Goal: Navigation & Orientation: Find specific page/section

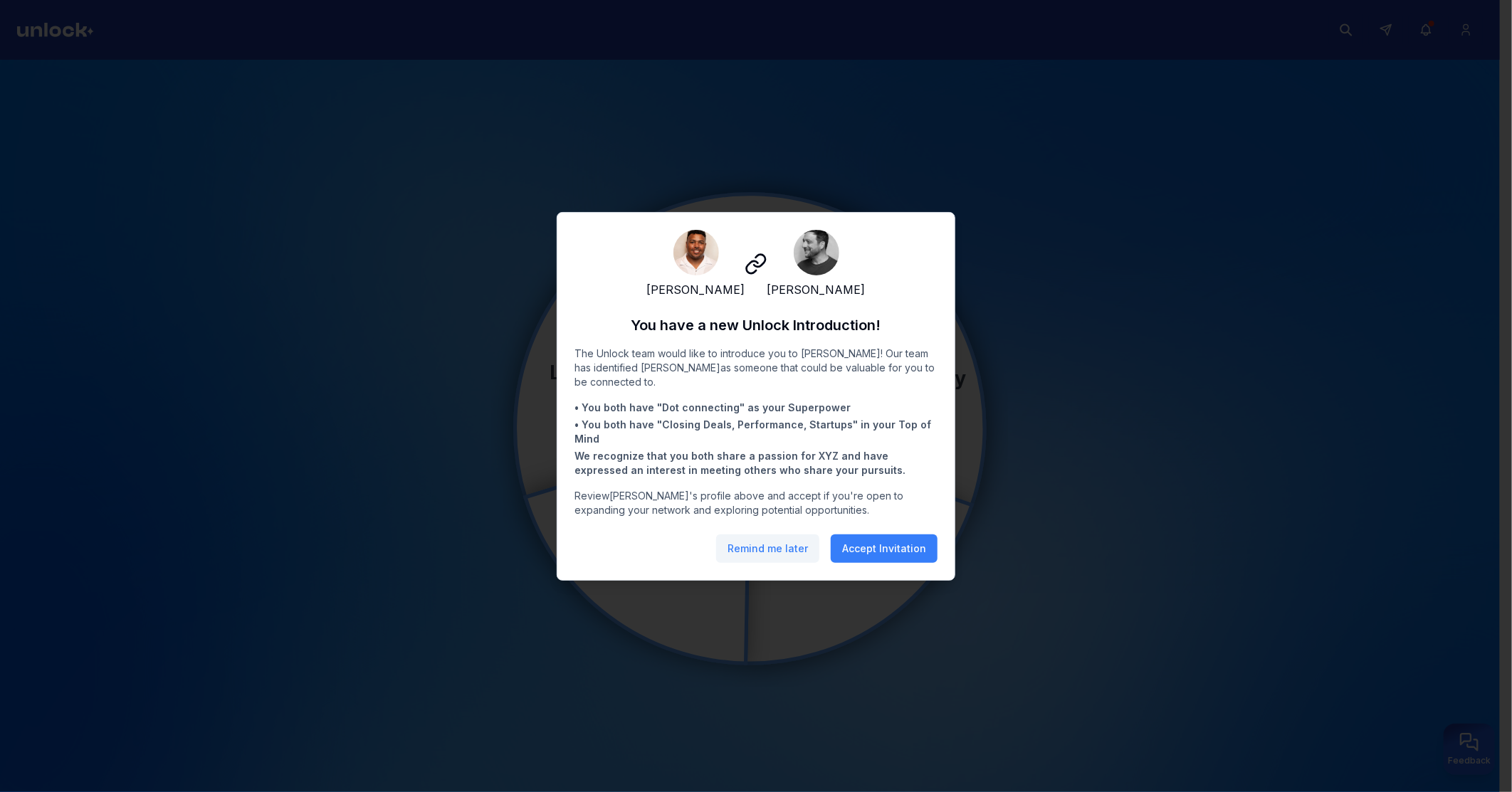
click at [752, 558] on button "Remind me later" at bounding box center [768, 548] width 103 height 29
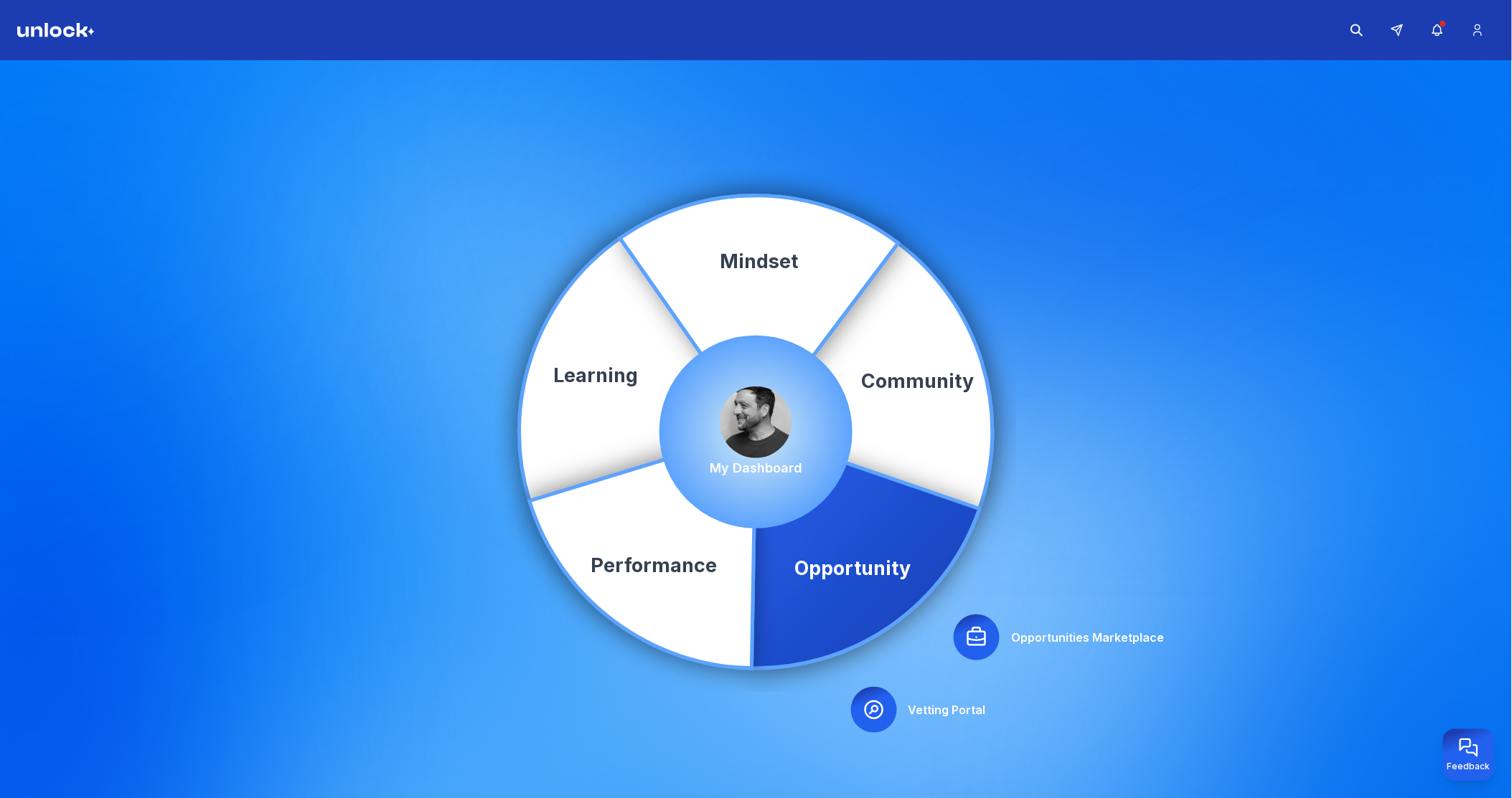
click at [976, 633] on icon at bounding box center [976, 637] width 17 height 17
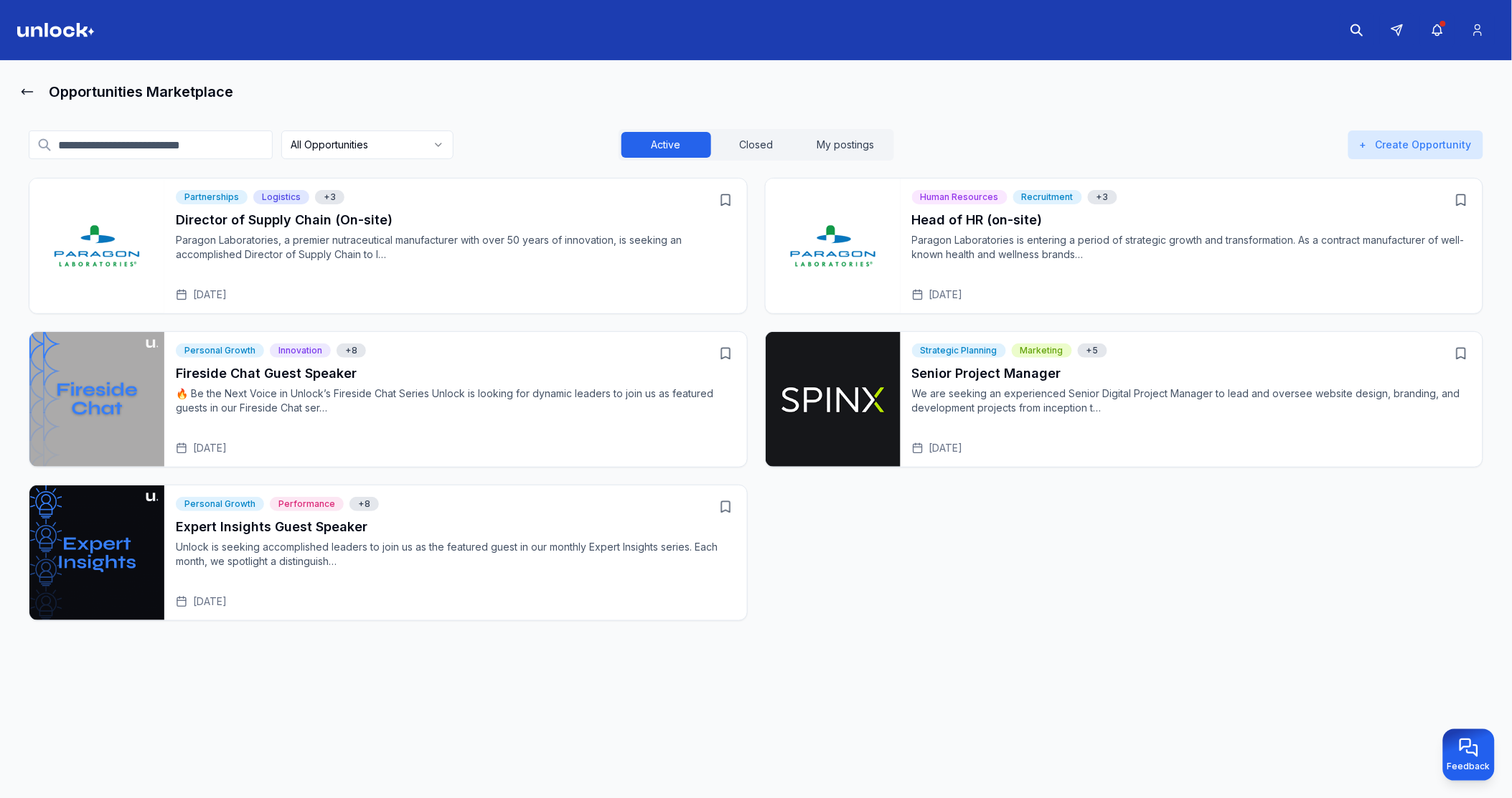
click at [452, 390] on p "🔥 Be the Next Voice in Unlock’s Fireside Chat Series Unlock is looking for dyna…" at bounding box center [455, 401] width 559 height 29
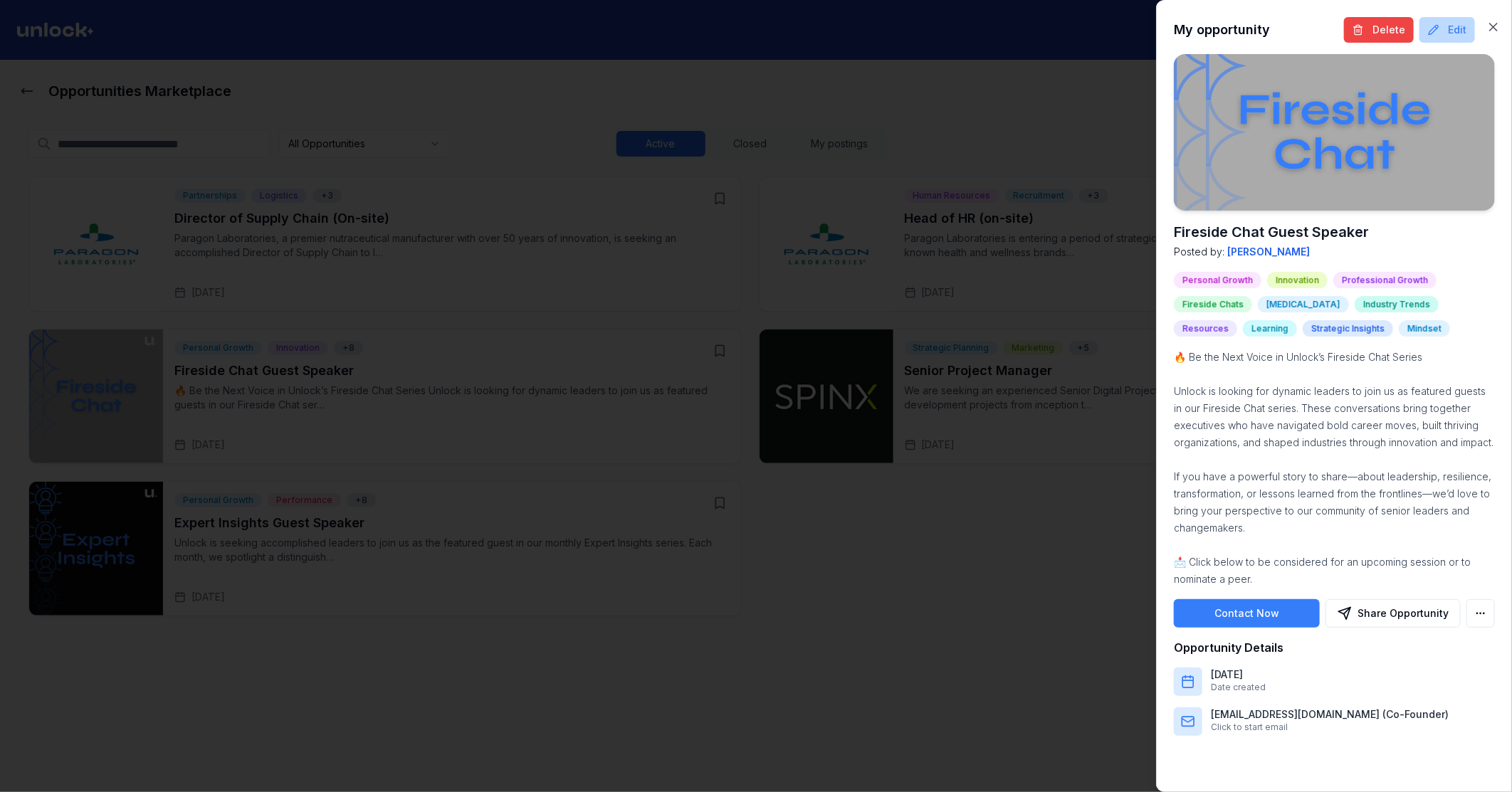
click at [1454, 30] on button "Edit" at bounding box center [1447, 30] width 56 height 25
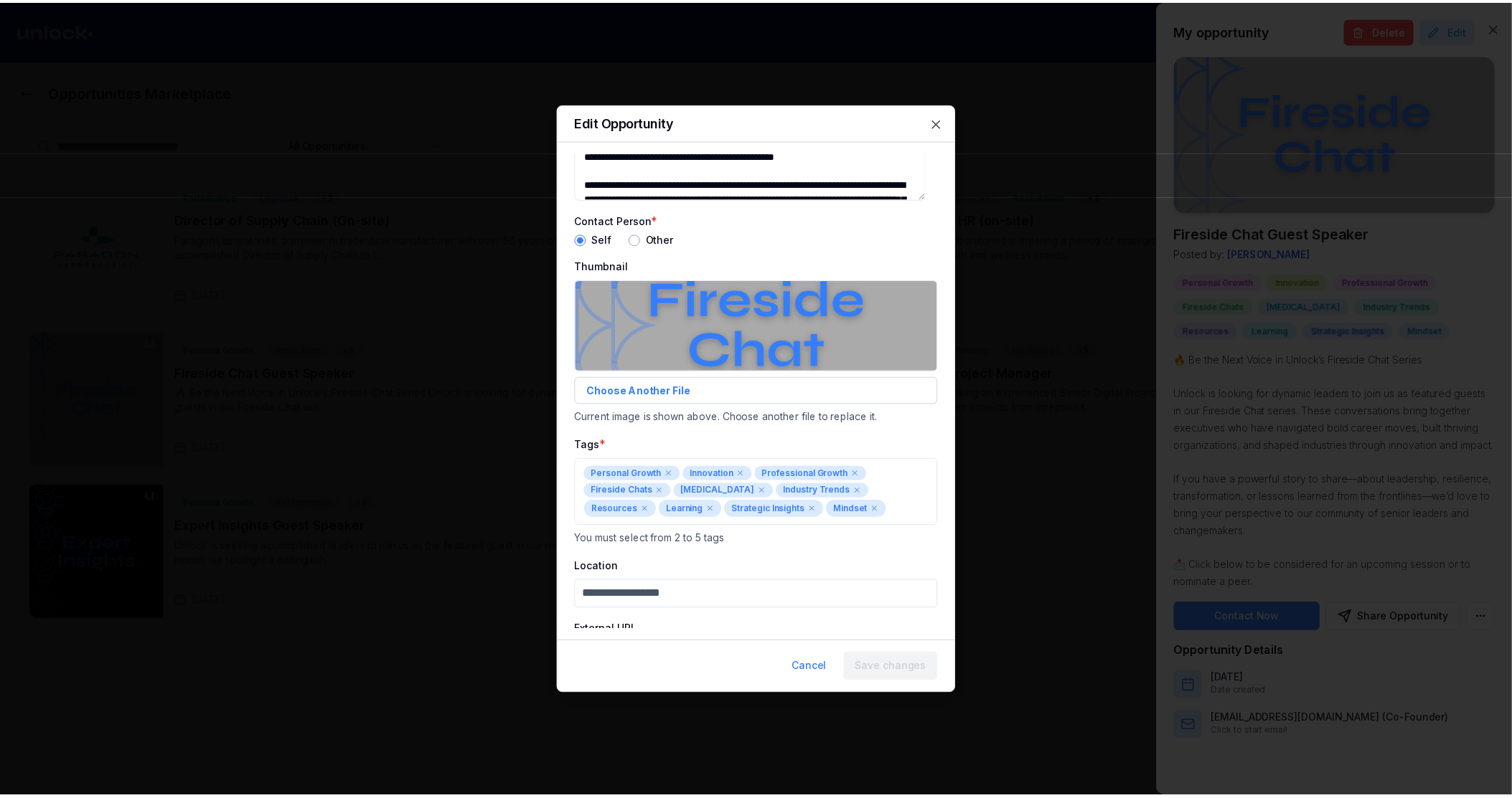
scroll to position [166, 0]
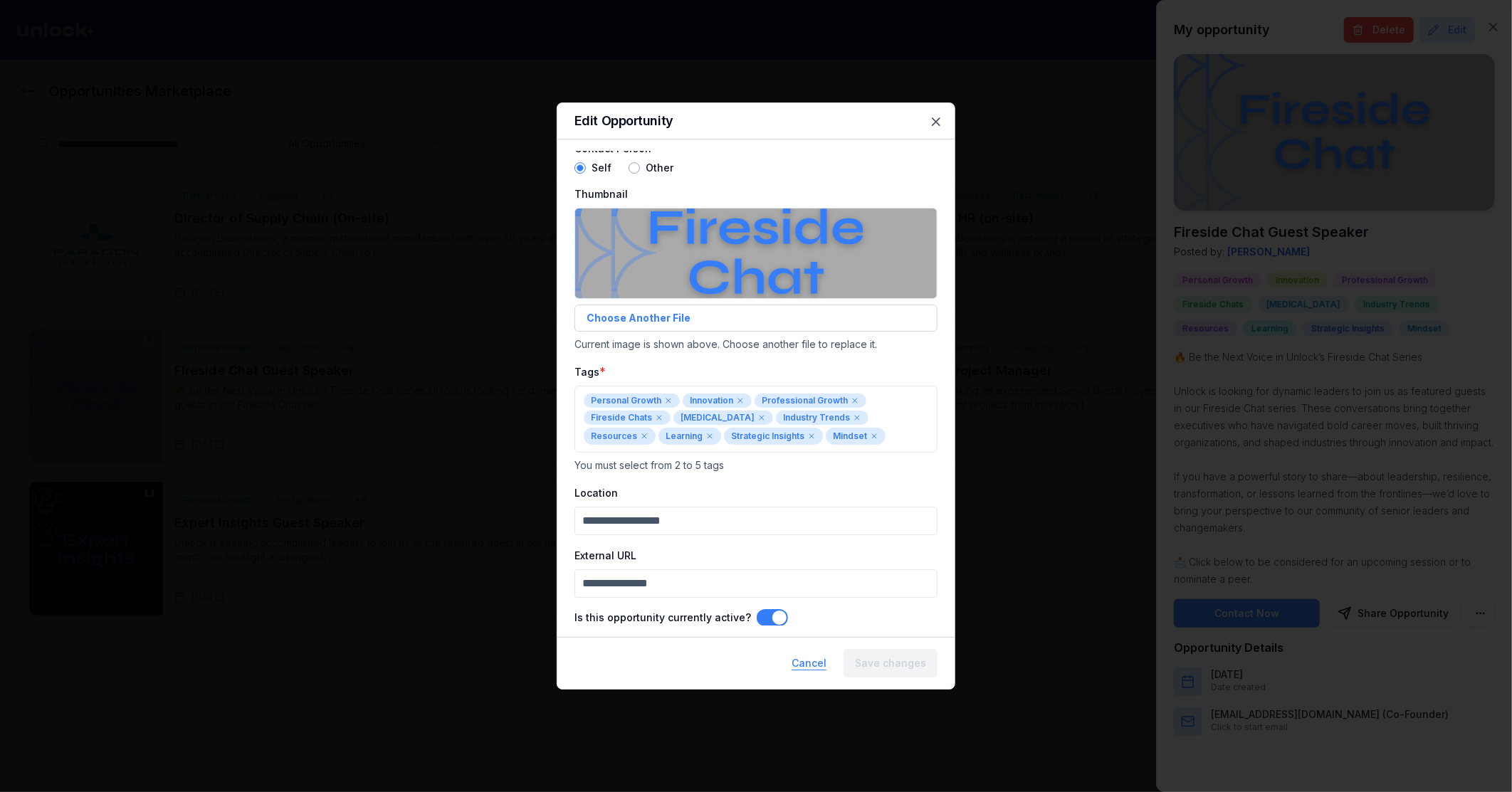
click at [793, 657] on button "Cancel" at bounding box center [809, 663] width 57 height 29
type textarea "**********"
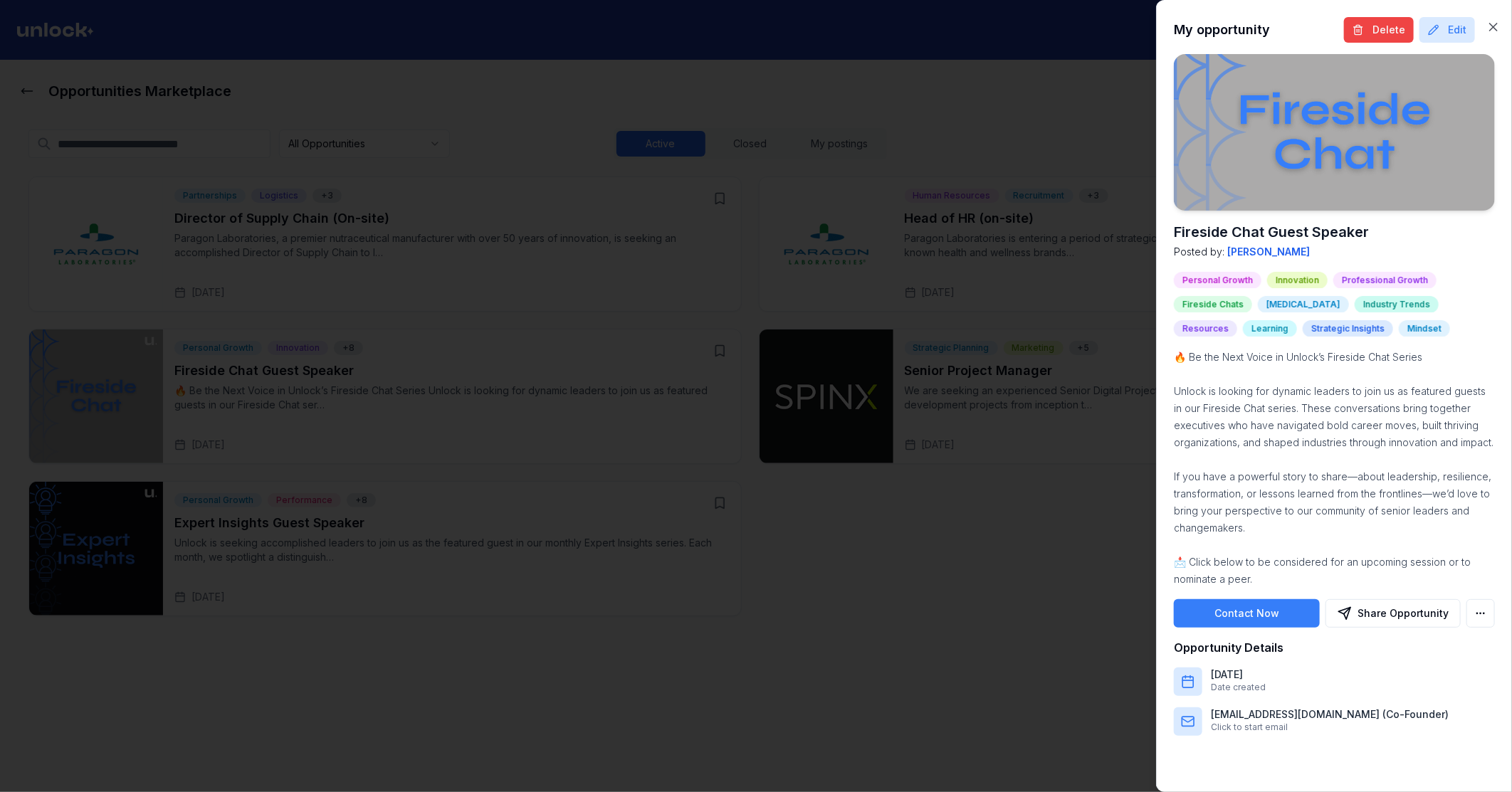
click at [721, 625] on div at bounding box center [756, 396] width 1512 height 792
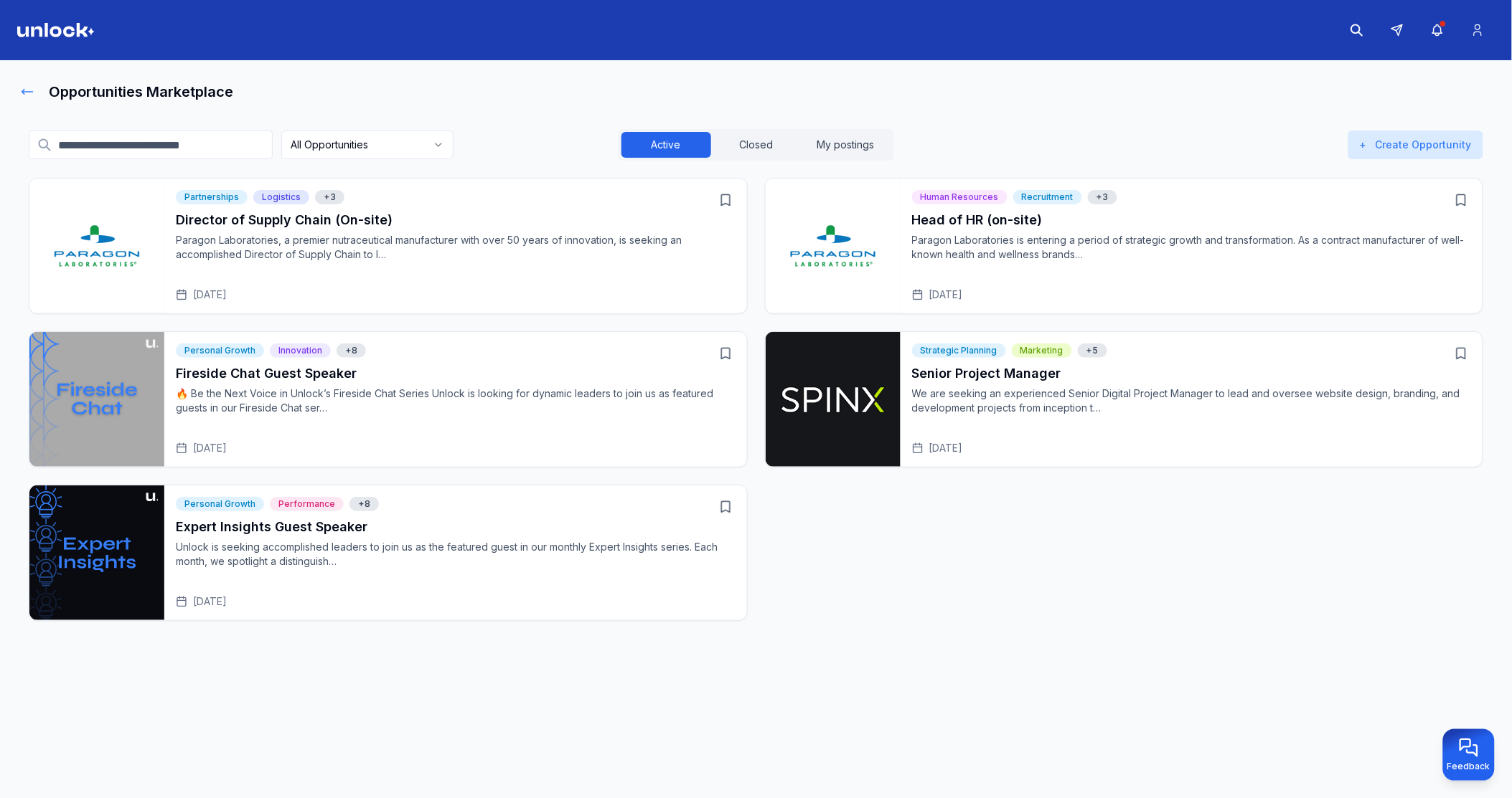
click at [25, 90] on icon at bounding box center [26, 91] width 14 height 14
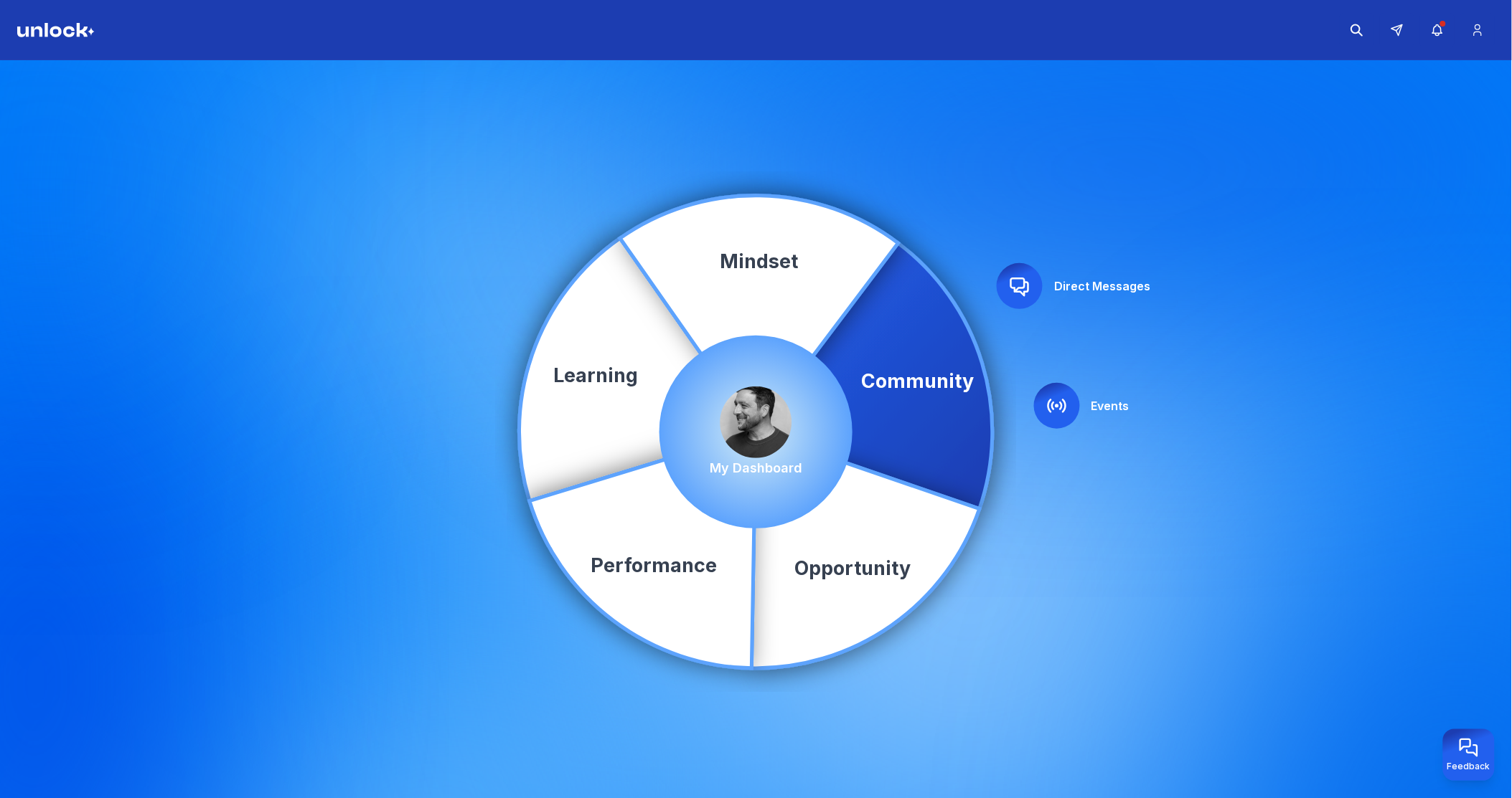
click at [954, 399] on icon at bounding box center [874, 376] width 237 height 266
click at [1057, 406] on icon at bounding box center [1057, 406] width 17 height 12
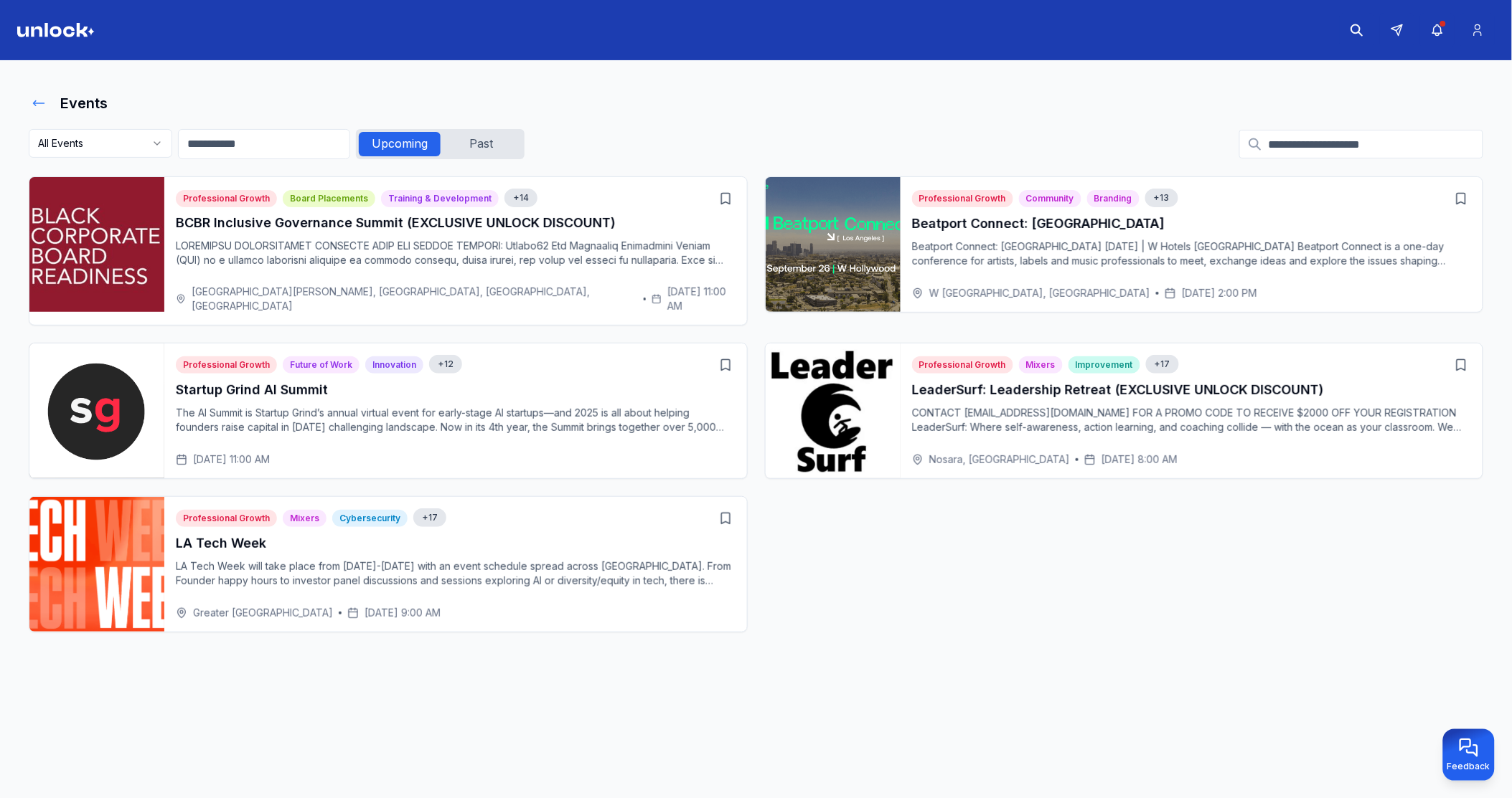
click at [40, 101] on icon at bounding box center [38, 102] width 14 height 14
